Goal: Task Accomplishment & Management: Use online tool/utility

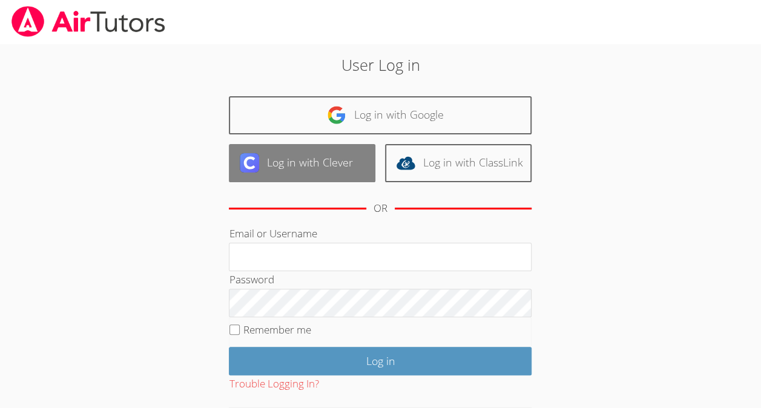
click at [291, 176] on link "Log in with Clever" at bounding box center [302, 163] width 147 height 38
click at [327, 151] on link "Log in with Clever" at bounding box center [302, 163] width 147 height 38
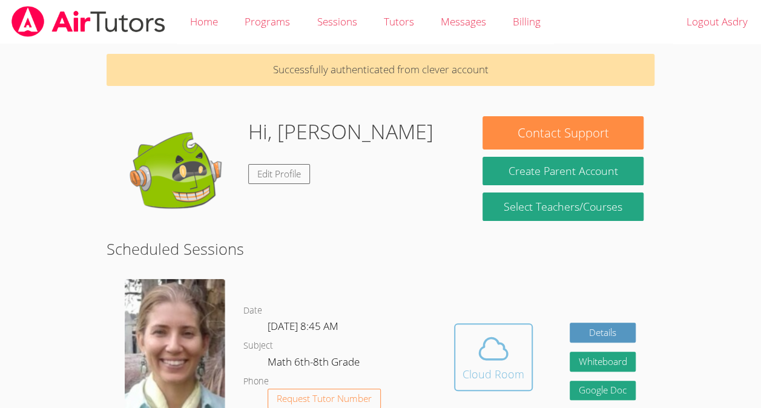
click at [508, 352] on icon at bounding box center [494, 349] width 34 height 34
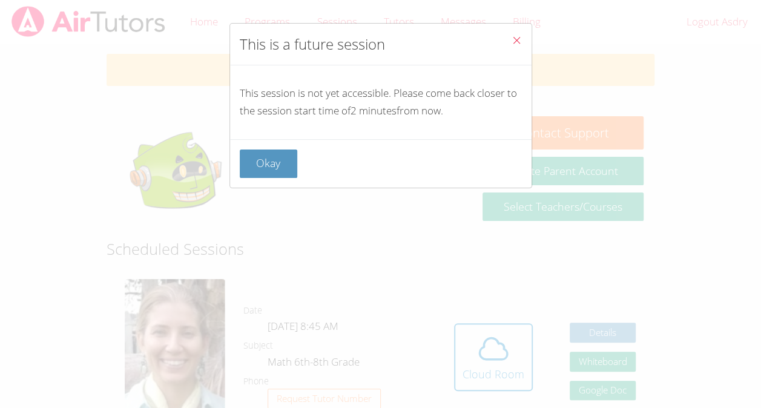
click at [515, 51] on button "Close" at bounding box center [517, 42] width 30 height 37
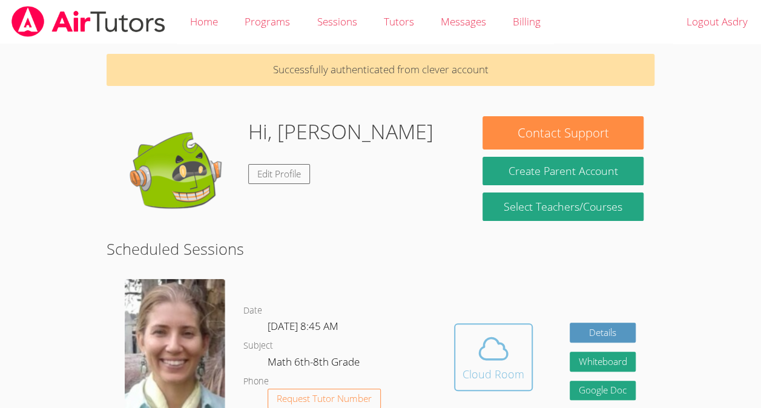
click at [513, 357] on span at bounding box center [494, 349] width 62 height 34
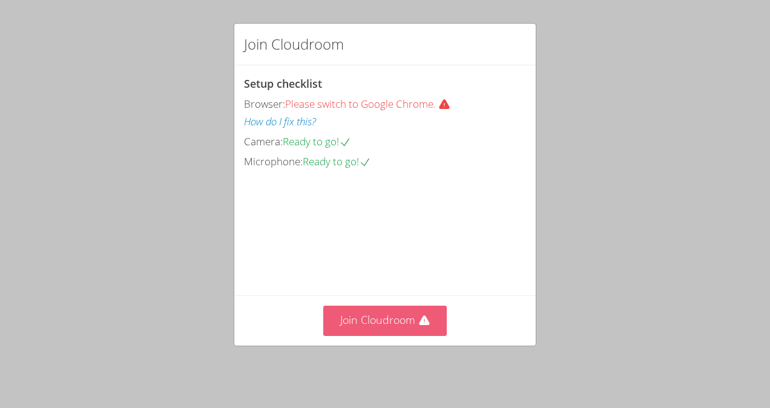
click at [412, 318] on button "Join Cloudroom" at bounding box center [385, 321] width 124 height 30
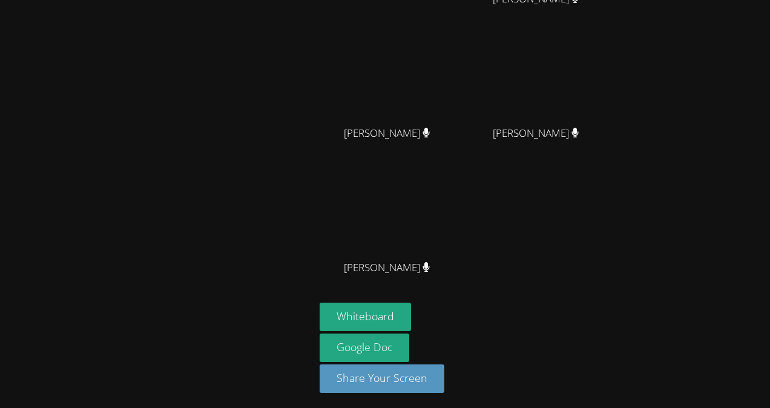
scroll to position [97, 0]
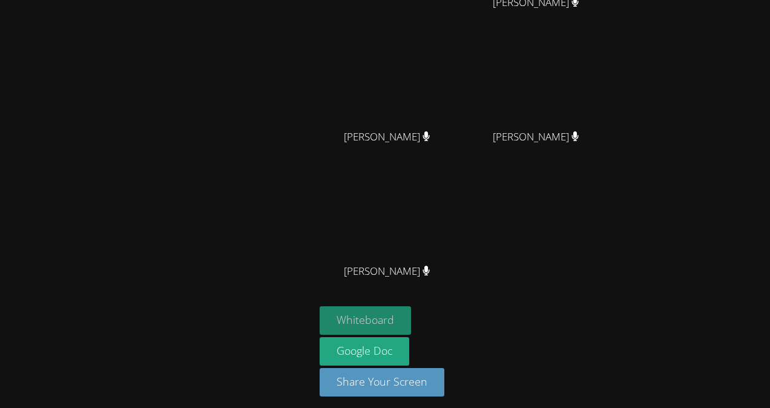
click at [348, 329] on button "Whiteboard" at bounding box center [365, 320] width 91 height 28
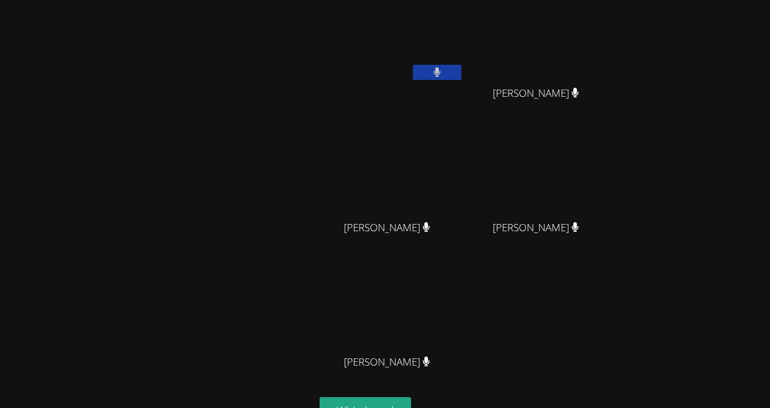
scroll to position [5, 0]
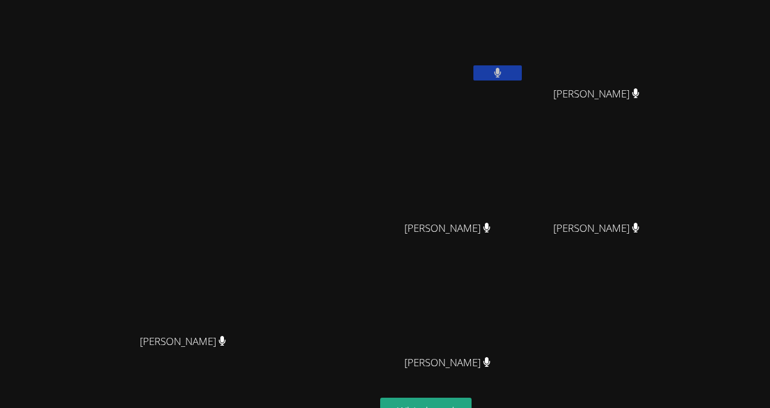
click at [279, 204] on video at bounding box center [188, 225] width 182 height 206
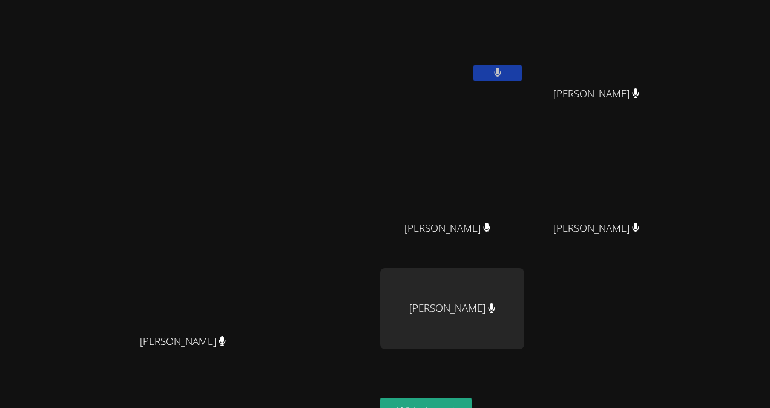
scroll to position [0, 0]
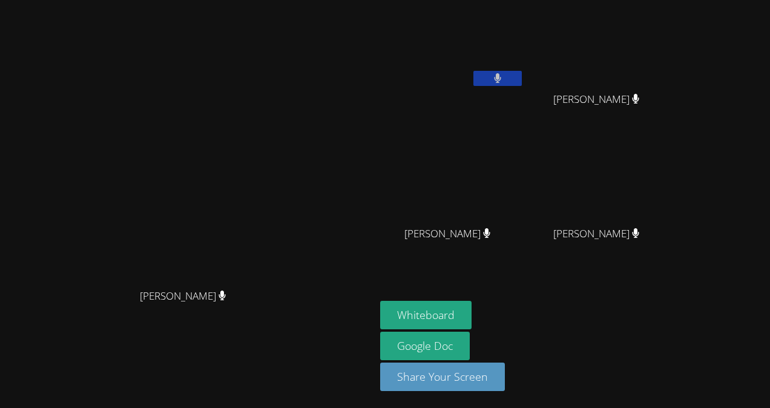
click at [97, 236] on video at bounding box center [188, 180] width 182 height 206
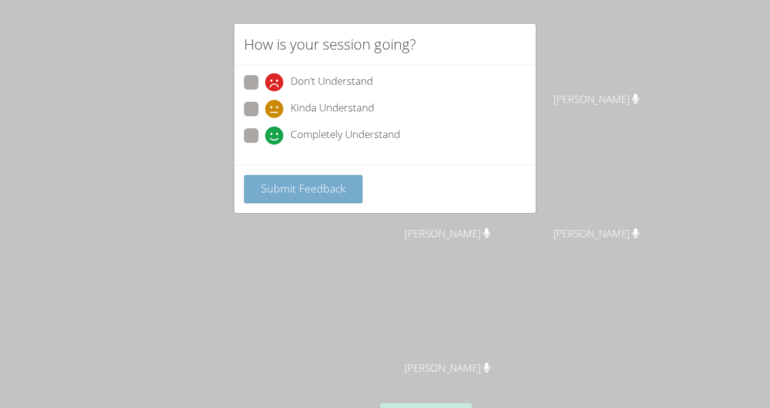
click at [348, 187] on button "Submit Feedback" at bounding box center [303, 189] width 119 height 28
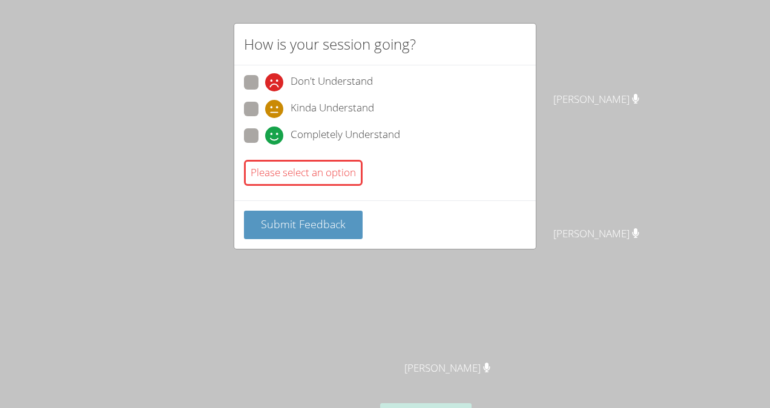
click at [263, 130] on label "Completely Understand" at bounding box center [322, 136] width 156 height 16
click at [265, 130] on input "Completely Understand" at bounding box center [270, 133] width 10 height 10
radio input "true"
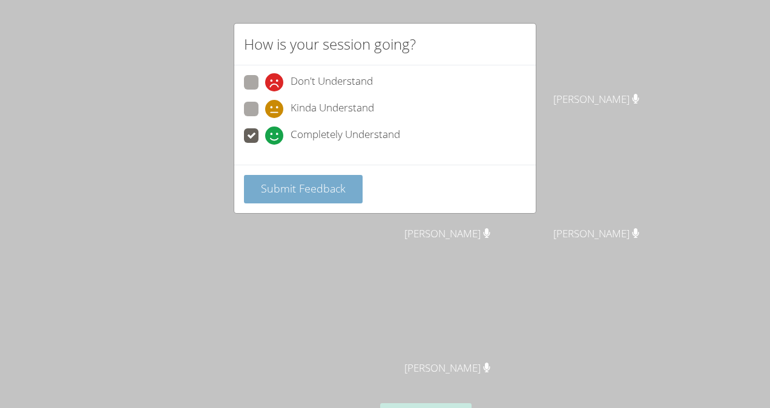
click at [326, 196] on button "Submit Feedback" at bounding box center [303, 189] width 119 height 28
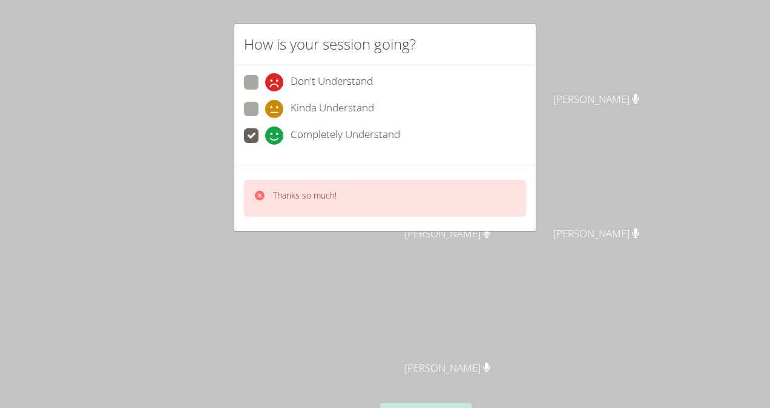
click at [326, 196] on p "Thanks so much!" at bounding box center [305, 196] width 64 height 12
click at [266, 201] on div "Thanks so much!" at bounding box center [295, 199] width 83 height 18
drag, startPoint x: 266, startPoint y: 201, endPoint x: 248, endPoint y: 194, distance: 20.1
click at [248, 194] on div "Thanks so much!" at bounding box center [385, 198] width 282 height 37
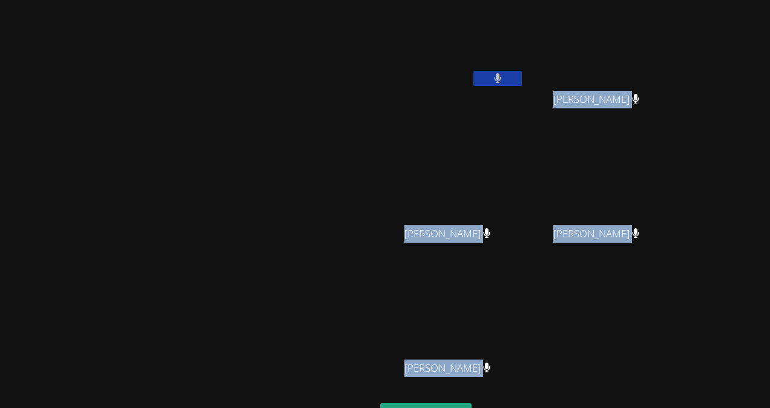
drag, startPoint x: 248, startPoint y: 194, endPoint x: 424, endPoint y: -41, distance: 293.7
